Goal: Task Accomplishment & Management: Use online tool/utility

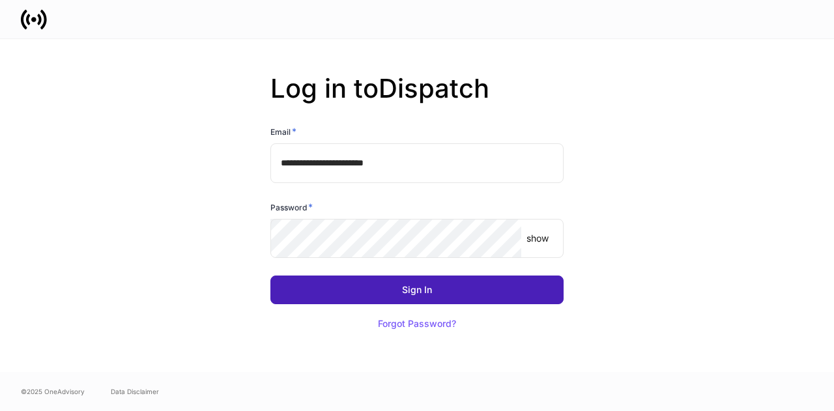
click at [409, 294] on div "Sign In" at bounding box center [417, 290] width 30 height 9
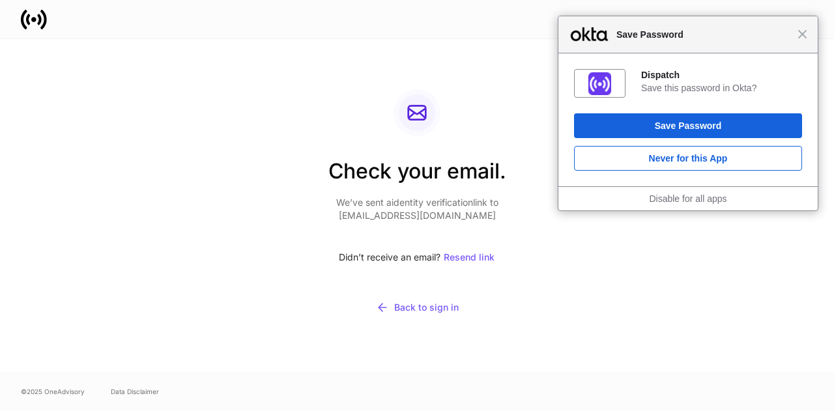
click at [231, 59] on div "Check your email. We’ve sent a identity verification link to lcastle@mforcecapi…" at bounding box center [417, 205] width 699 height 333
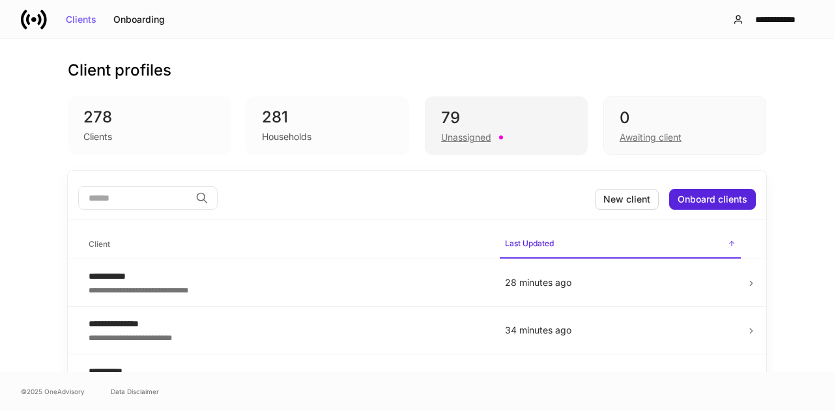
click at [441, 126] on div "79" at bounding box center [506, 118] width 130 height 21
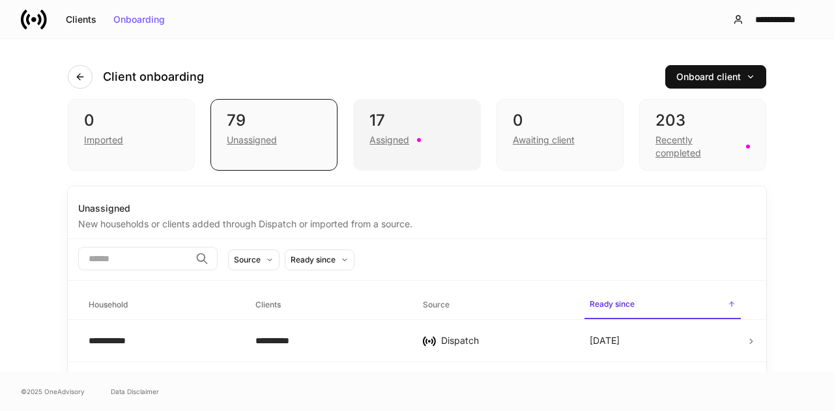
click at [406, 143] on div "Assigned" at bounding box center [417, 139] width 95 height 16
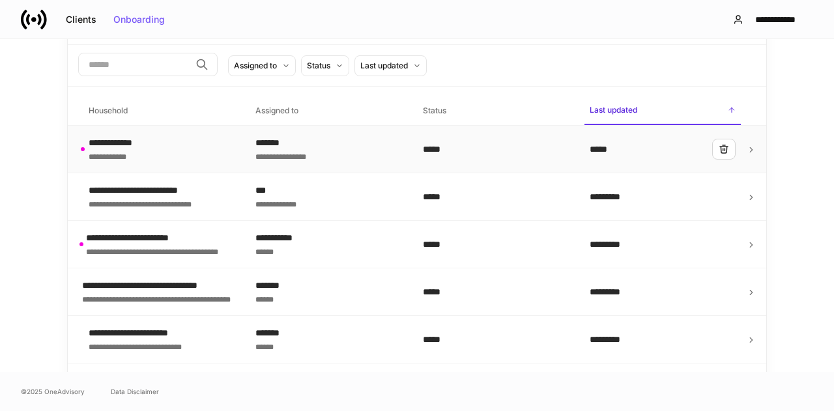
scroll to position [196, 0]
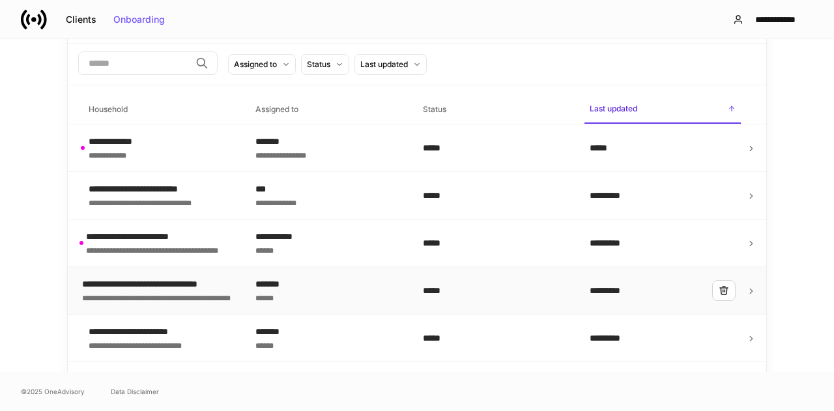
click at [750, 291] on icon at bounding box center [751, 291] width 9 height 9
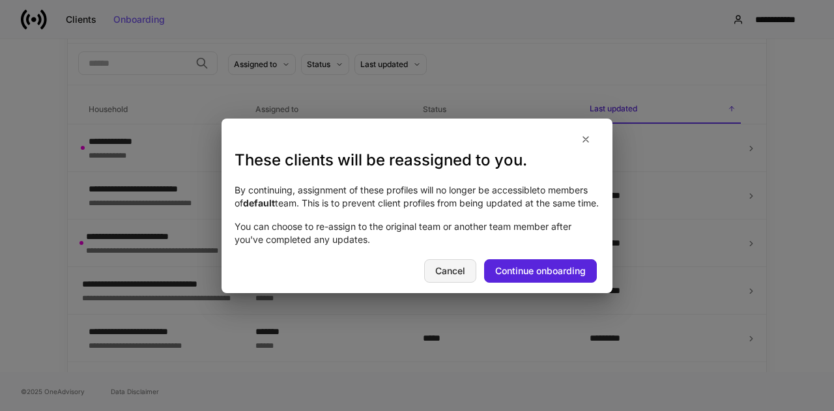
click at [449, 275] on div "Cancel" at bounding box center [450, 271] width 30 height 9
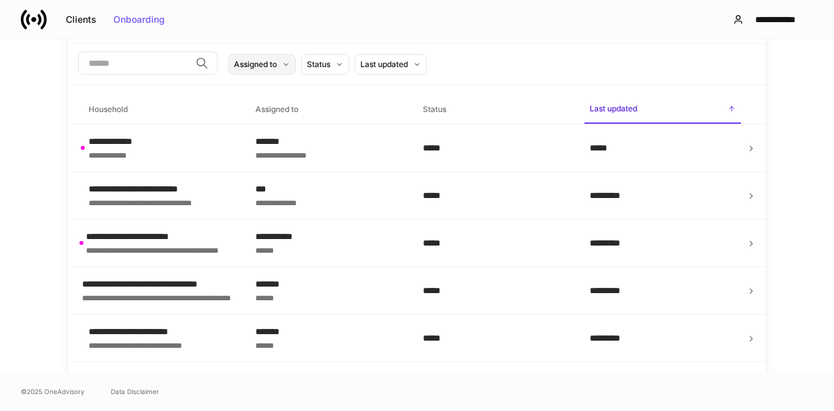
click at [277, 67] on div "Assigned to" at bounding box center [255, 64] width 43 height 12
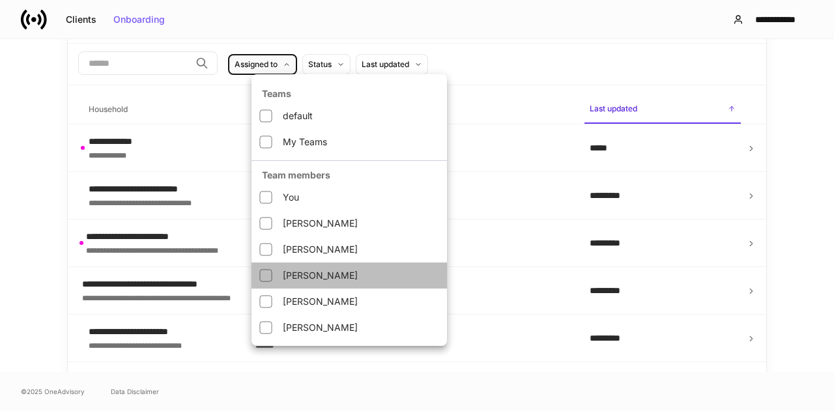
click at [301, 274] on li "[PERSON_NAME]" at bounding box center [350, 276] width 196 height 26
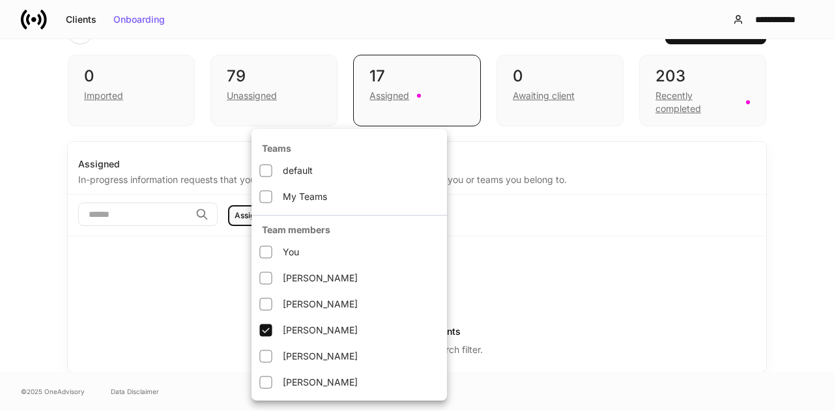
scroll to position [43, 0]
click at [394, 89] on div at bounding box center [417, 205] width 834 height 411
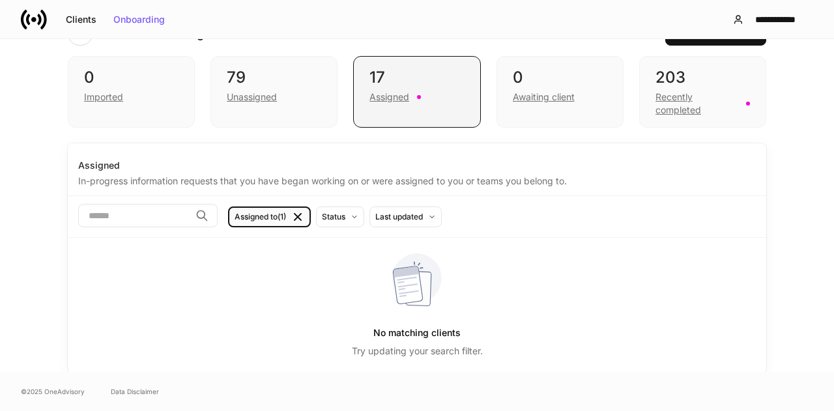
click at [379, 92] on div "Assigned" at bounding box center [390, 97] width 40 height 13
click at [234, 91] on div "Unassigned" at bounding box center [252, 97] width 50 height 13
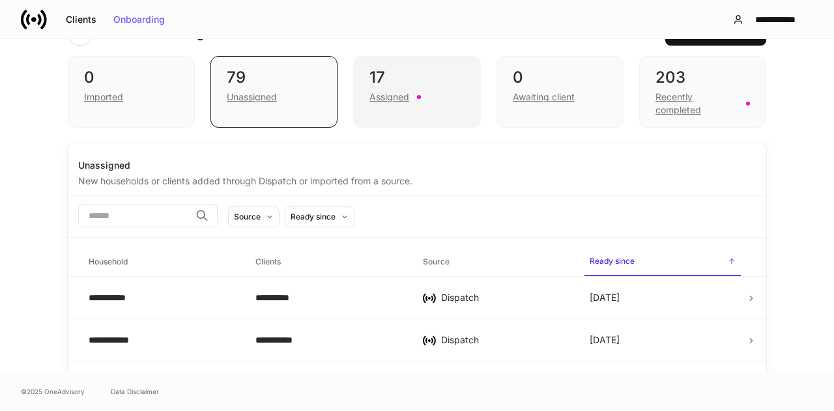
click at [370, 98] on div "Assigned" at bounding box center [390, 97] width 40 height 13
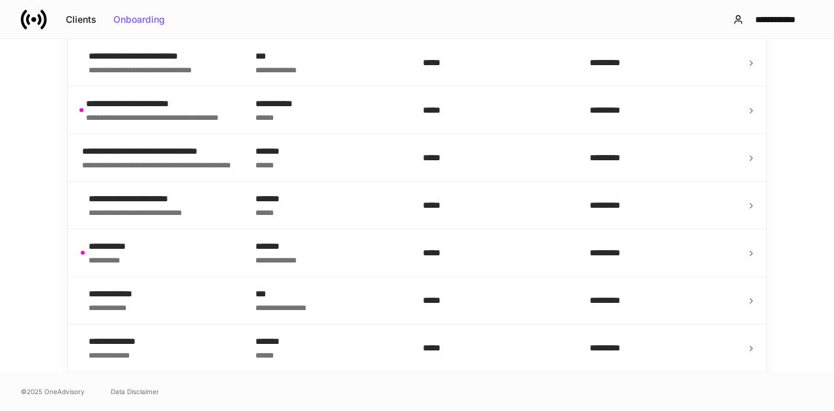
scroll to position [369, 0]
